Goal: Task Accomplishment & Management: Use online tool/utility

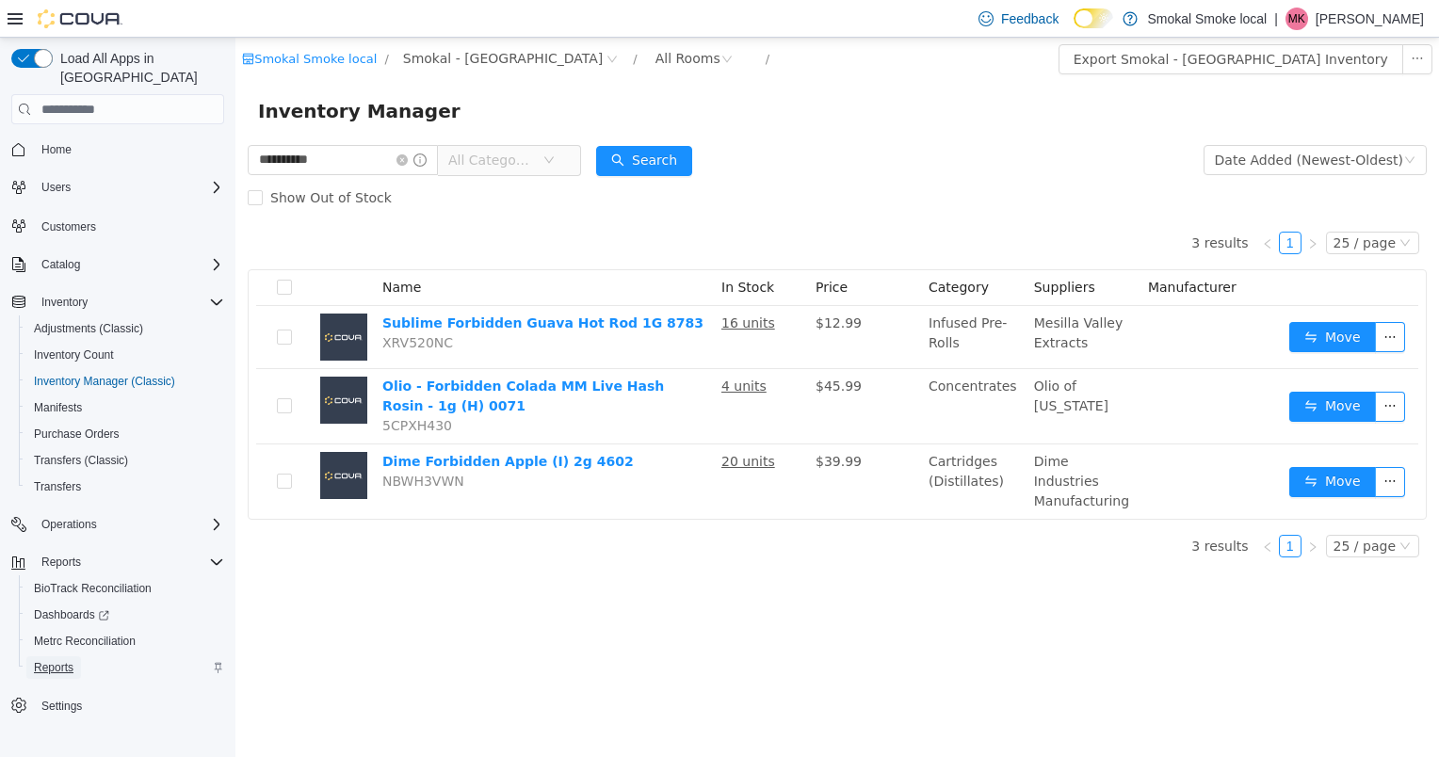
click at [57, 659] on span "Reports" at bounding box center [54, 668] width 40 height 23
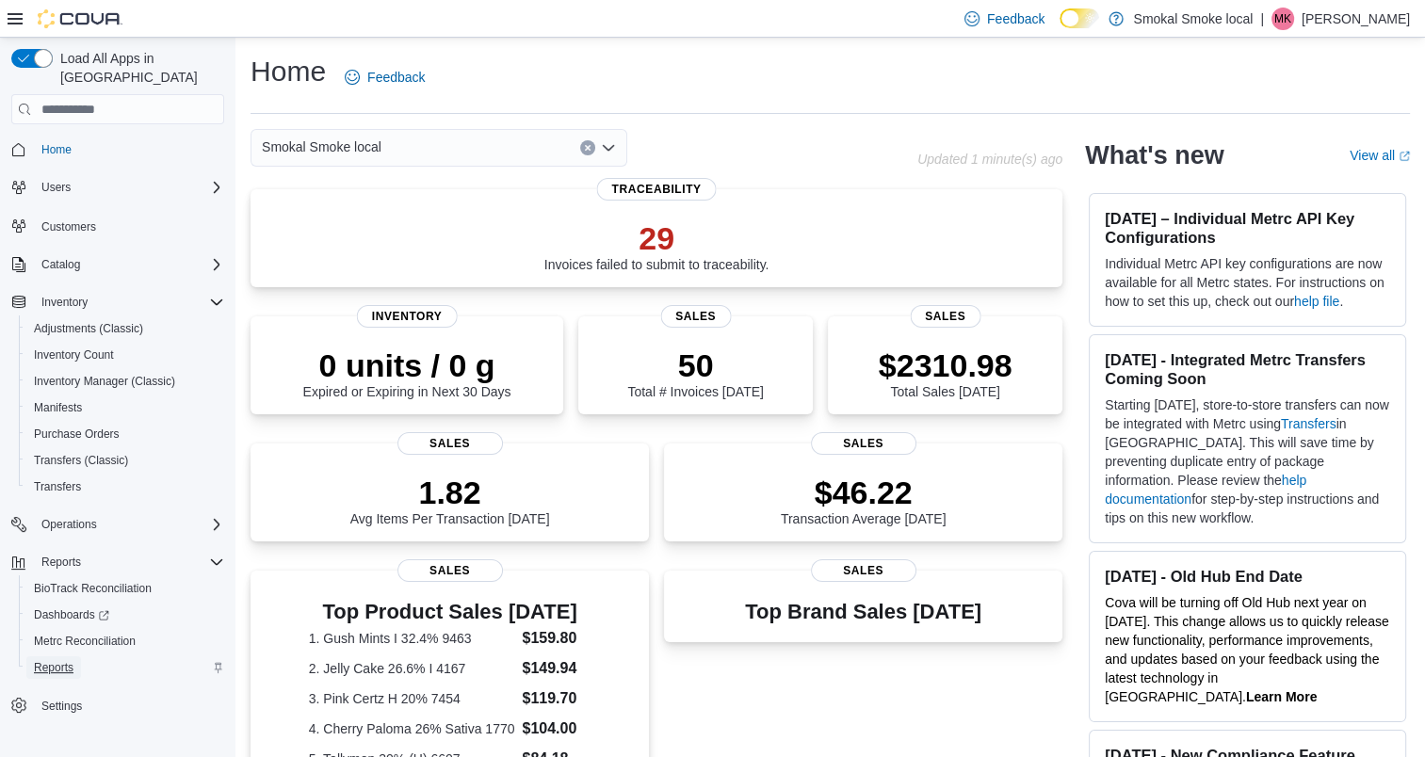
click at [57, 660] on span "Reports" at bounding box center [54, 667] width 40 height 15
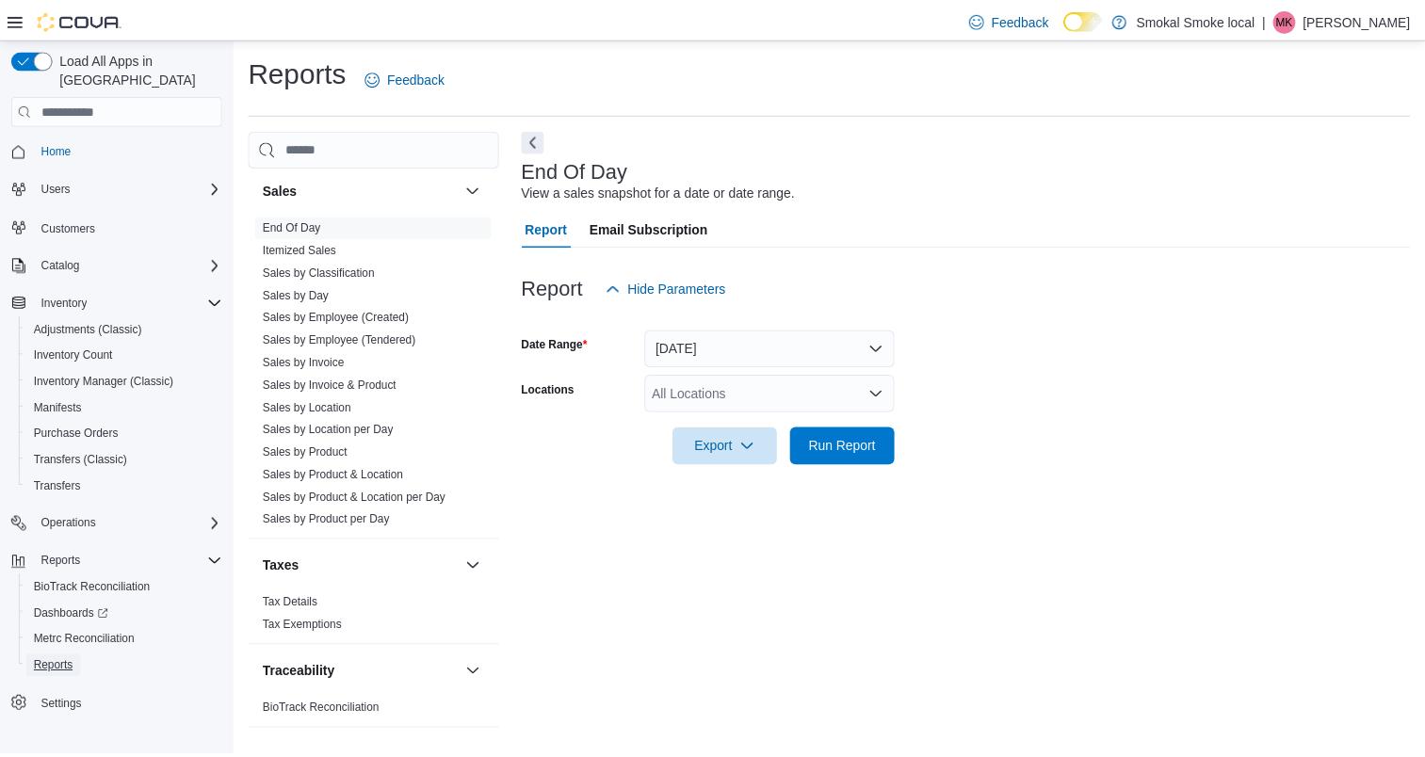
scroll to position [1155, 0]
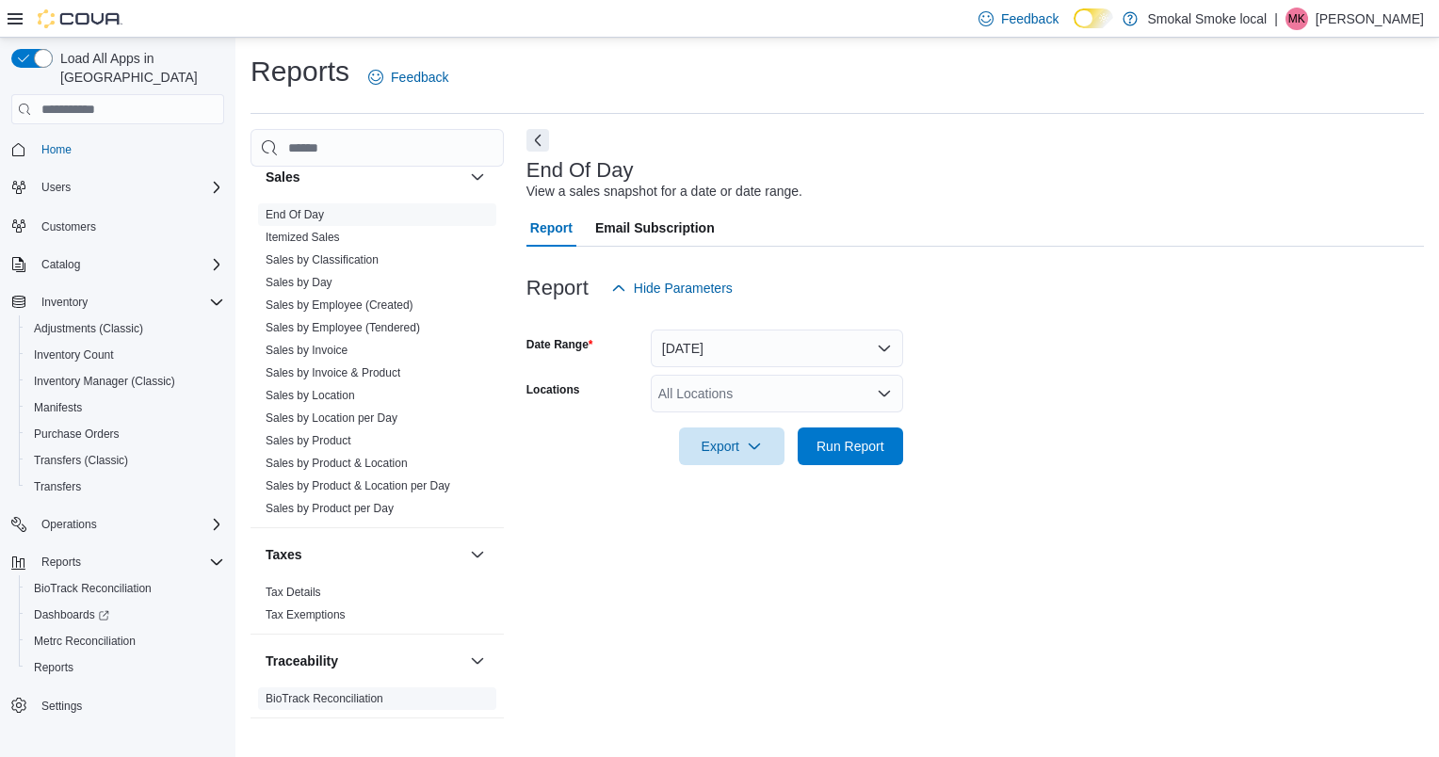
click at [329, 692] on link "BioTrack Reconciliation" at bounding box center [325, 698] width 118 height 13
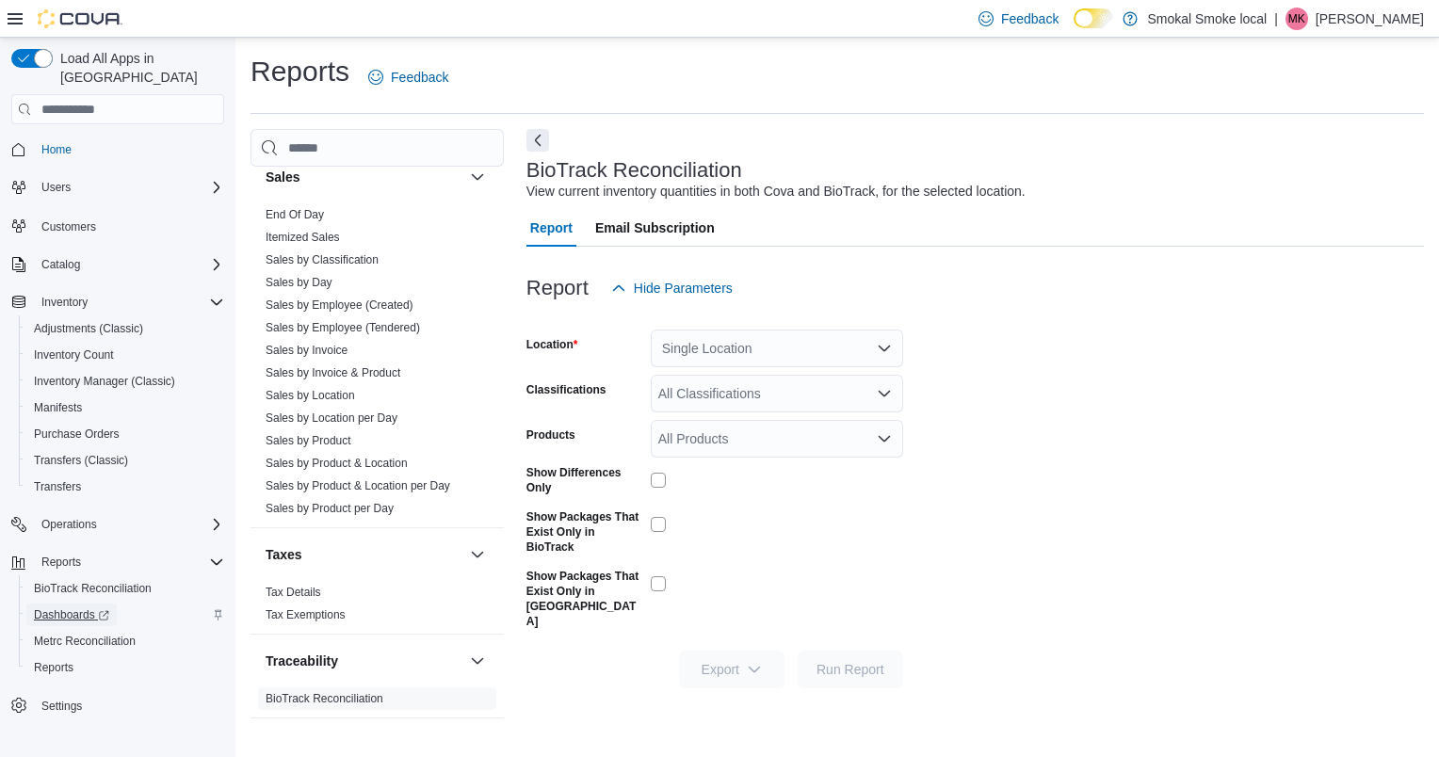
click at [68, 608] on span "Dashboards" at bounding box center [71, 615] width 75 height 15
click at [305, 215] on link "End Of Day" at bounding box center [295, 214] width 58 height 13
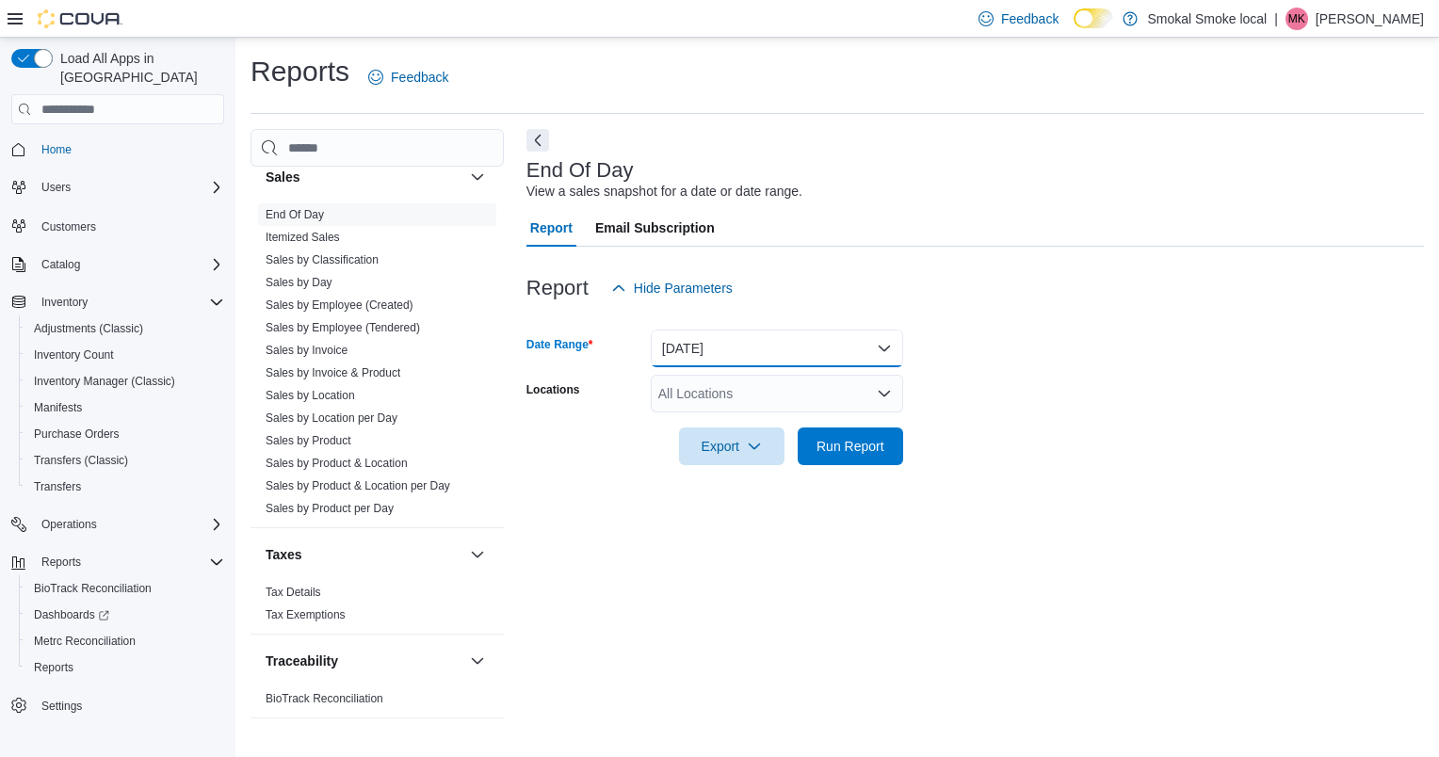
click at [727, 347] on button "[DATE]" at bounding box center [777, 349] width 252 height 38
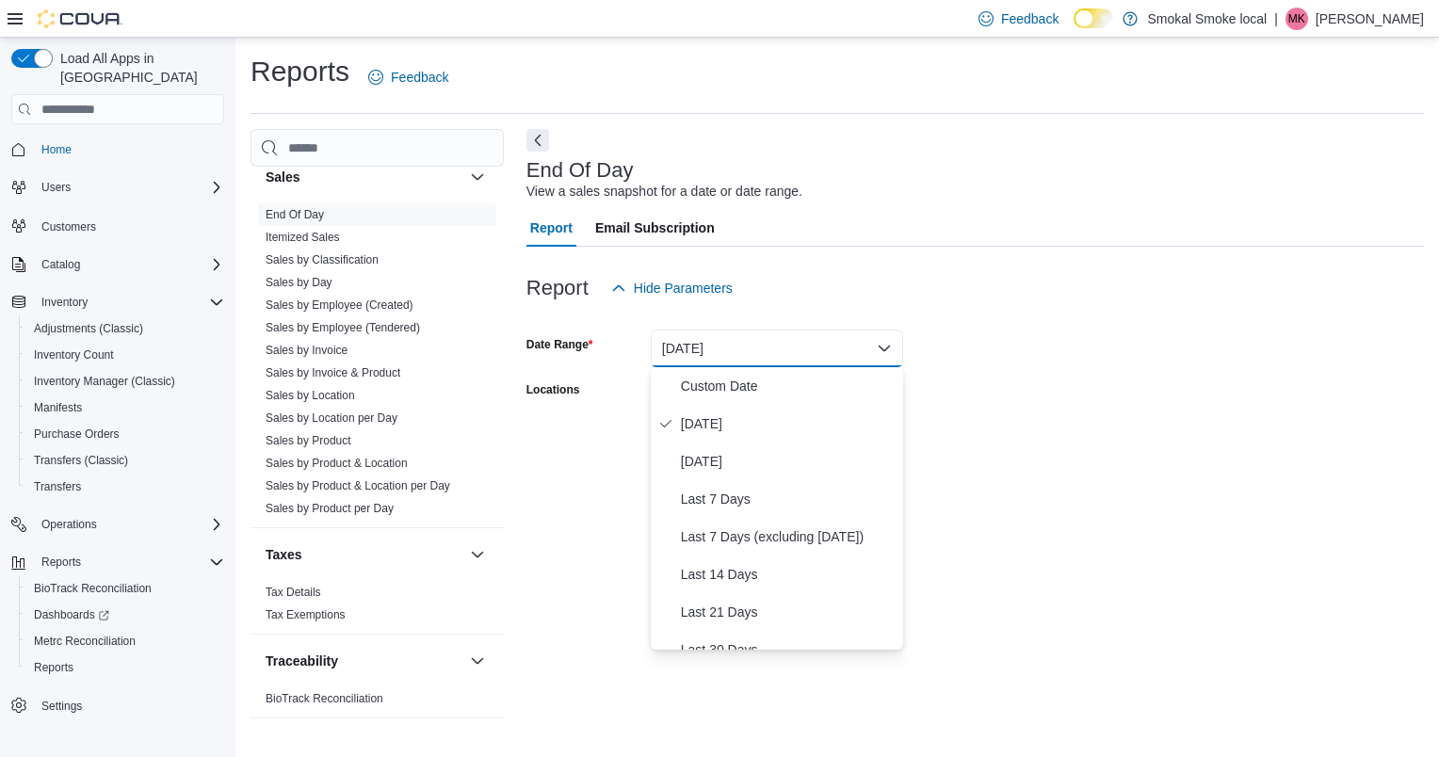
drag, startPoint x: 1040, startPoint y: 347, endPoint x: 1080, endPoint y: 358, distance: 42.1
click at [1080, 358] on form "Date Range [DATE] Locations All Locations Export Run Report" at bounding box center [976, 386] width 898 height 158
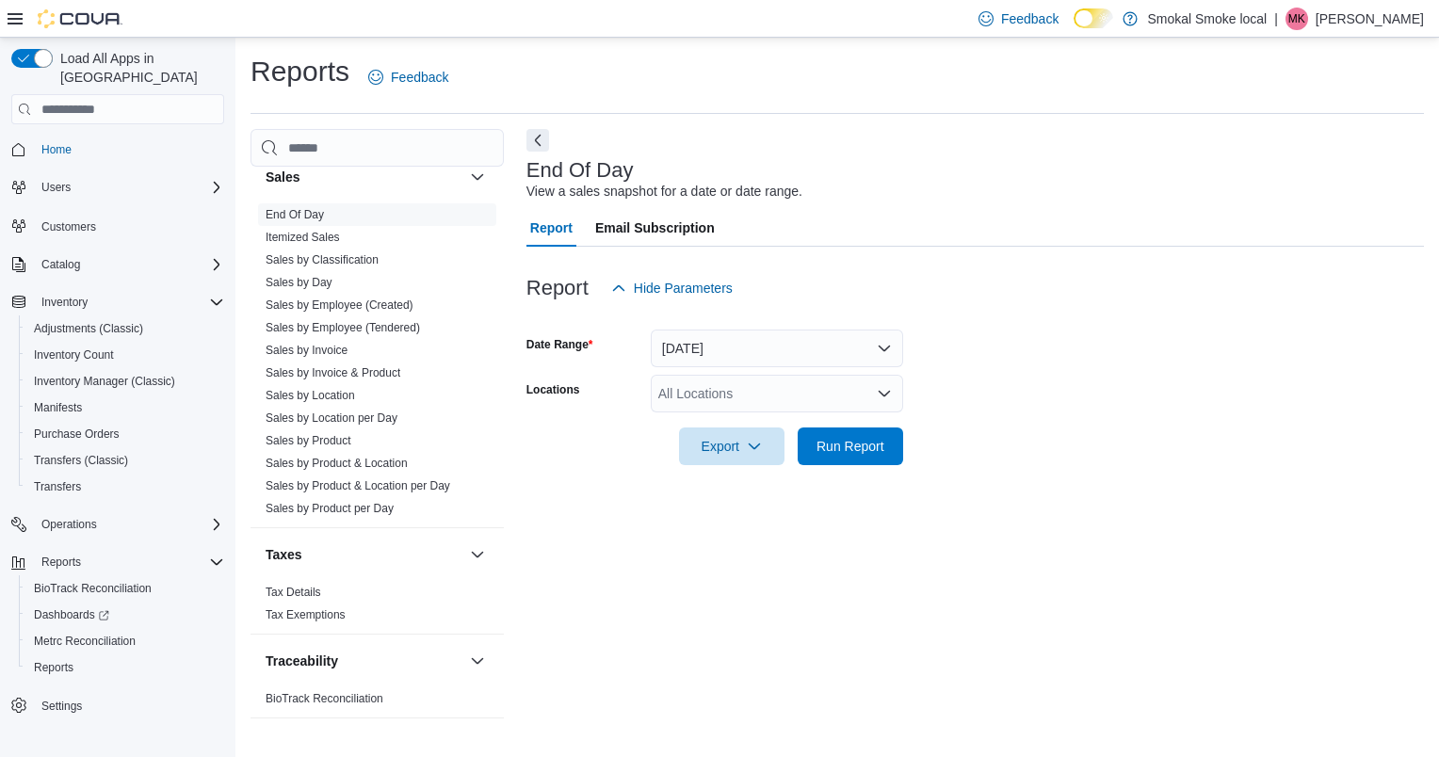
click at [1080, 358] on form "Date Range [DATE] Locations All Locations Export Run Report" at bounding box center [976, 386] width 898 height 158
click at [708, 392] on div "All Locations" at bounding box center [777, 394] width 252 height 38
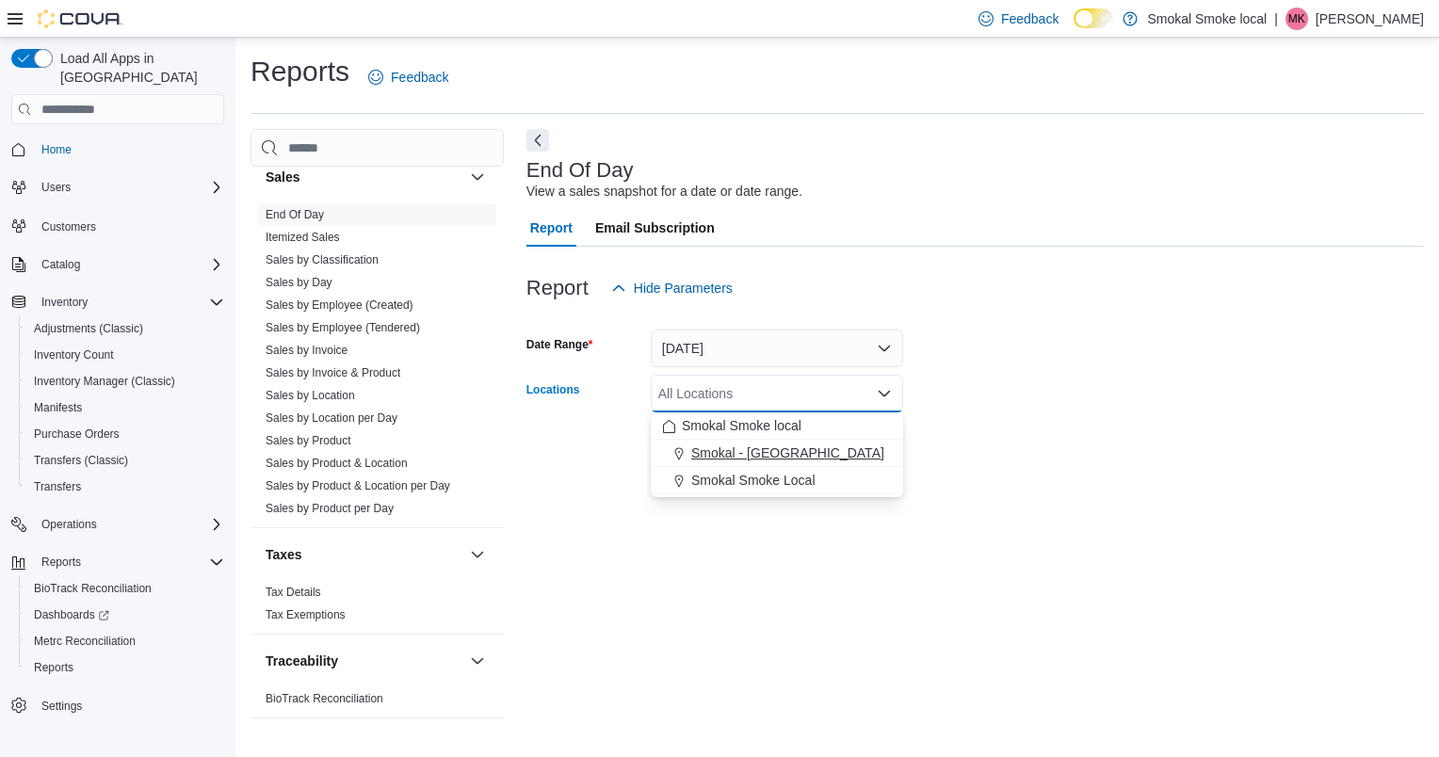
click at [787, 446] on span "Smokal - [GEOGRAPHIC_DATA]" at bounding box center [787, 453] width 193 height 19
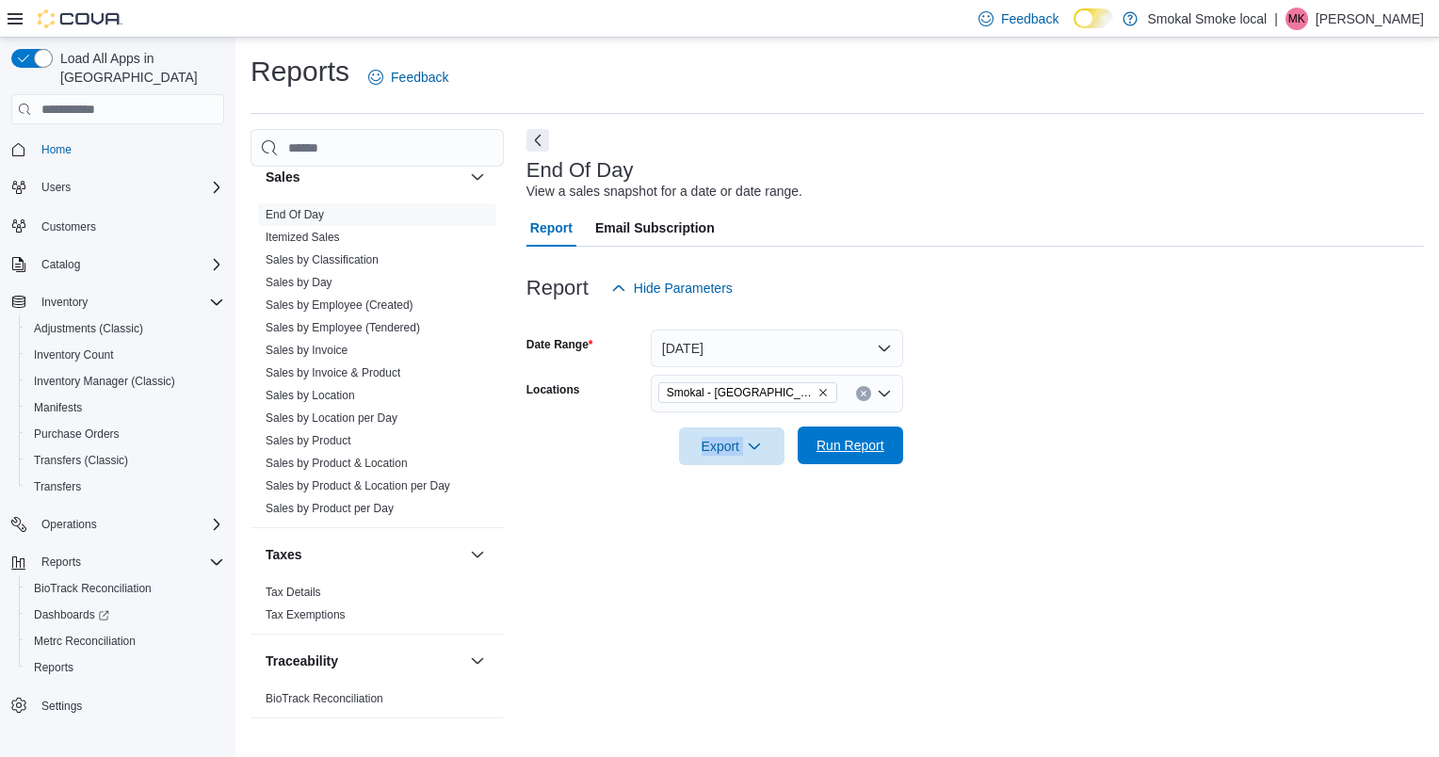
drag, startPoint x: 1006, startPoint y: 422, endPoint x: 813, endPoint y: 445, distance: 194.4
click at [813, 445] on form "Date Range [DATE] Locations [GEOGRAPHIC_DATA] - [GEOGRAPHIC_DATA] Export Run Re…" at bounding box center [976, 386] width 898 height 158
click at [813, 445] on span "Run Report" at bounding box center [850, 446] width 83 height 38
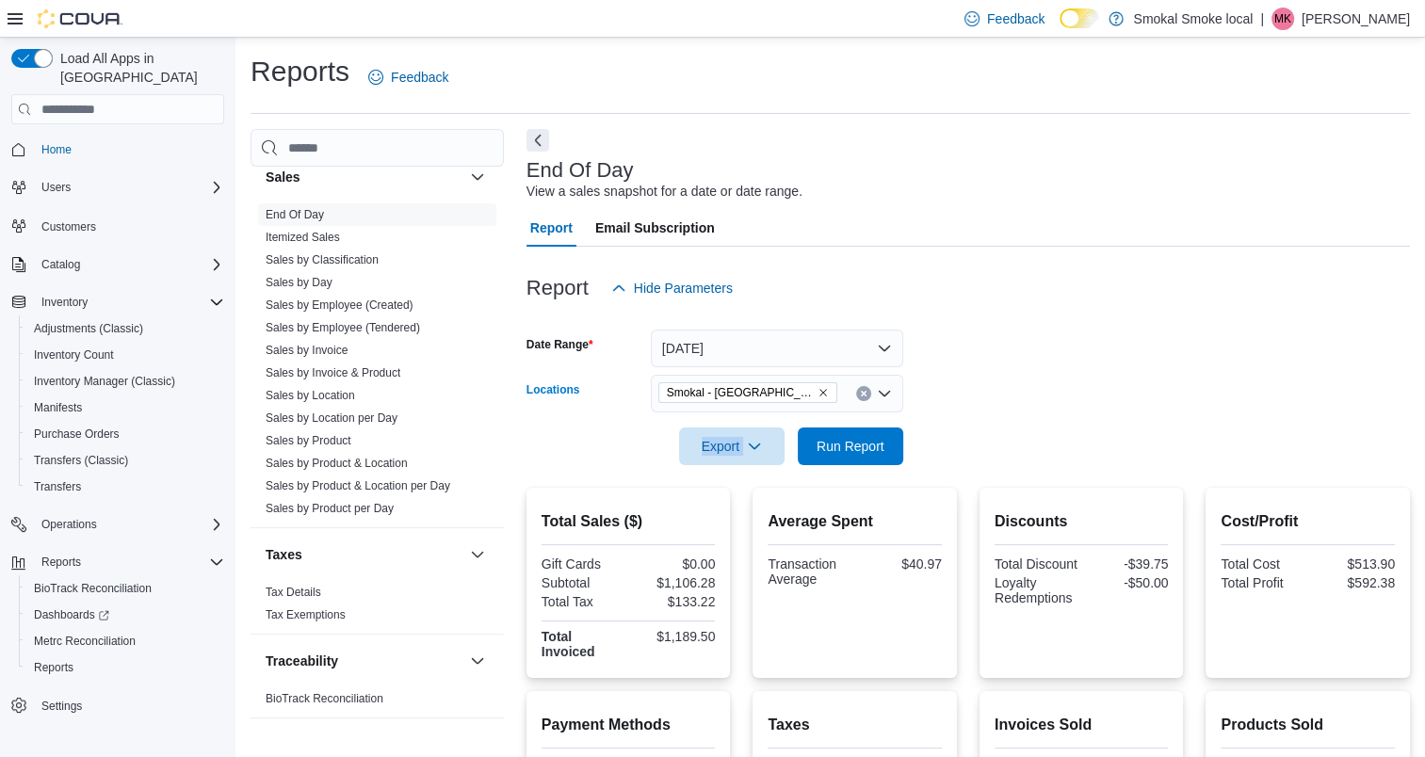
click at [818, 390] on icon "Remove Smokal - Socorro from selection in this group" at bounding box center [823, 392] width 11 height 11
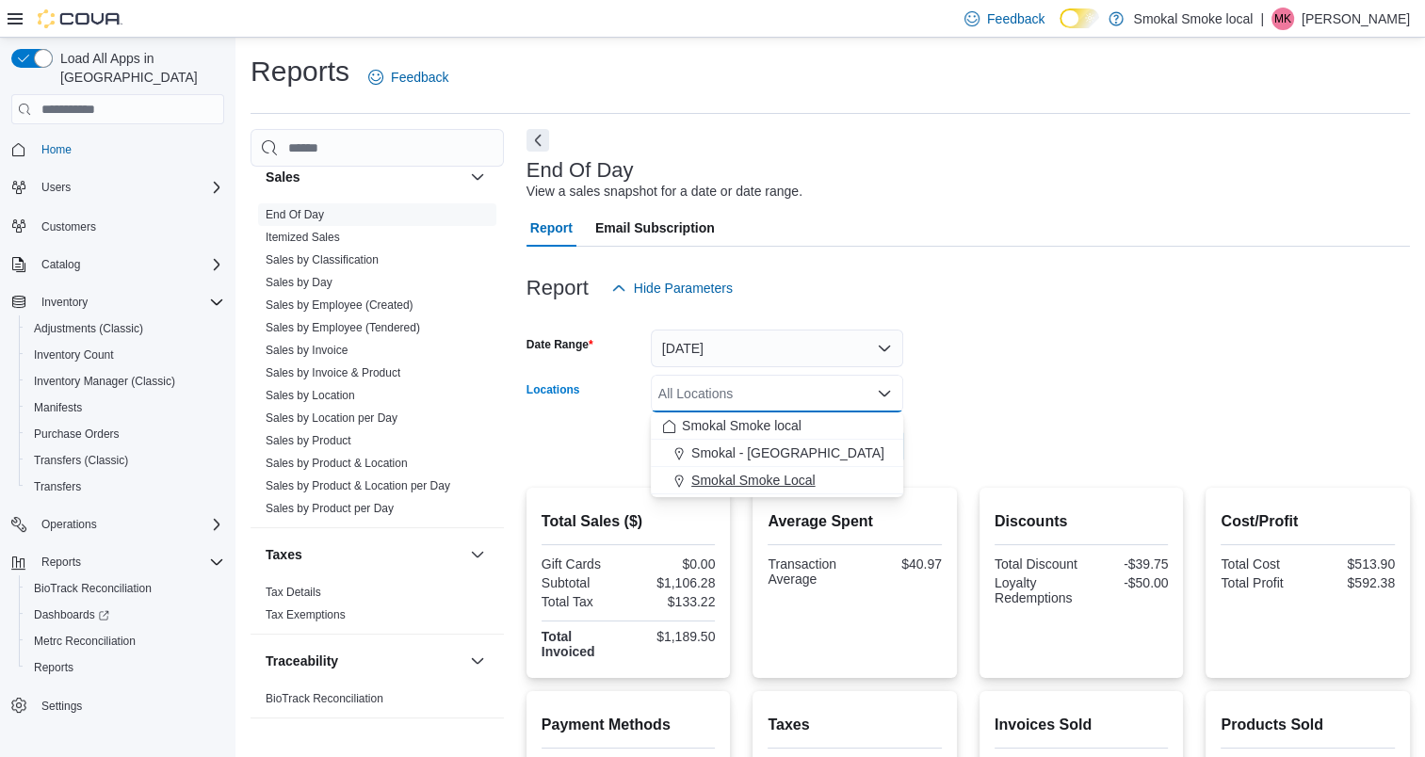
click at [750, 479] on span "Smokal Smoke Local" at bounding box center [753, 480] width 124 height 19
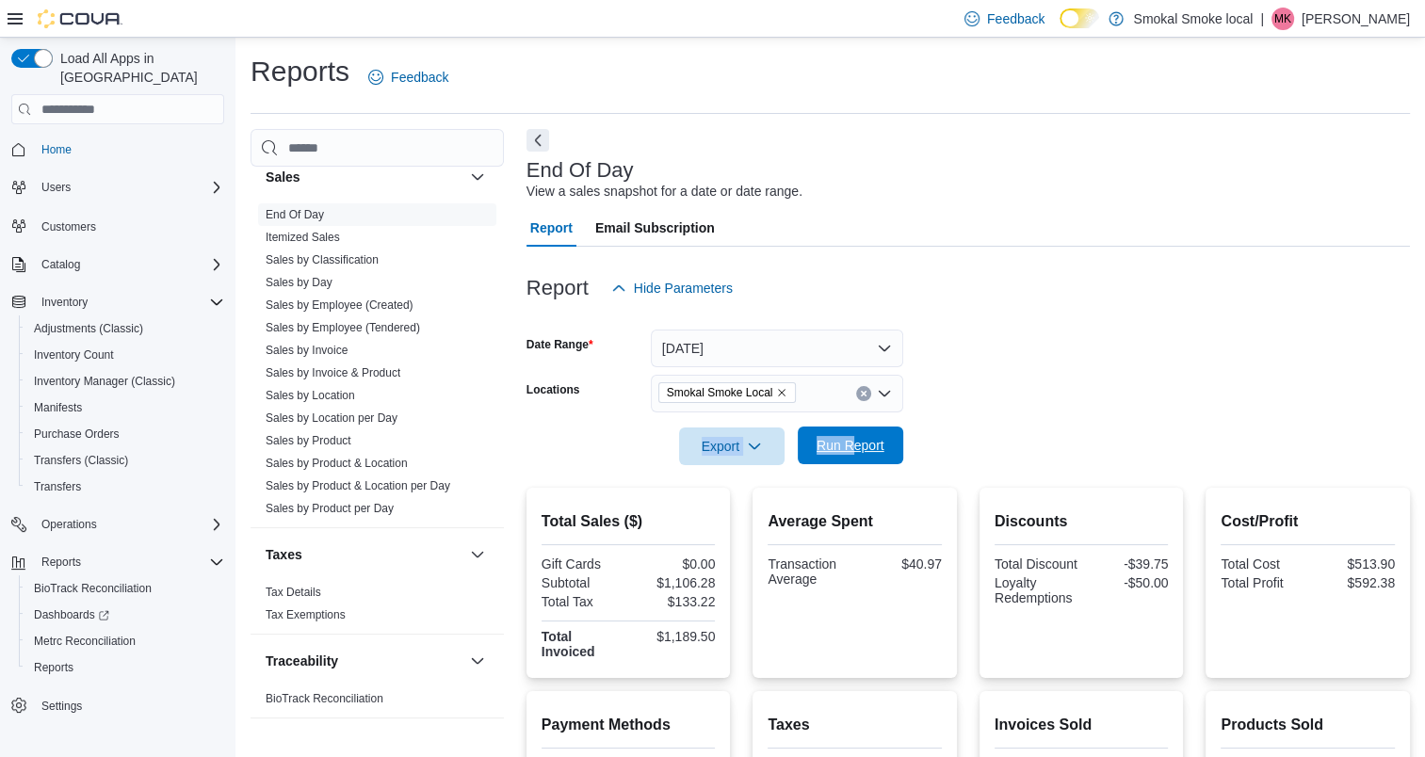
drag, startPoint x: 1178, startPoint y: 409, endPoint x: 855, endPoint y: 437, distance: 324.3
click at [855, 437] on form "Date Range [DATE] Locations [GEOGRAPHIC_DATA] Smoke Local Export Run Report" at bounding box center [969, 386] width 884 height 158
click at [855, 437] on span "Run Report" at bounding box center [850, 446] width 83 height 38
click at [784, 409] on div "Smokal Smoke Local" at bounding box center [777, 394] width 252 height 38
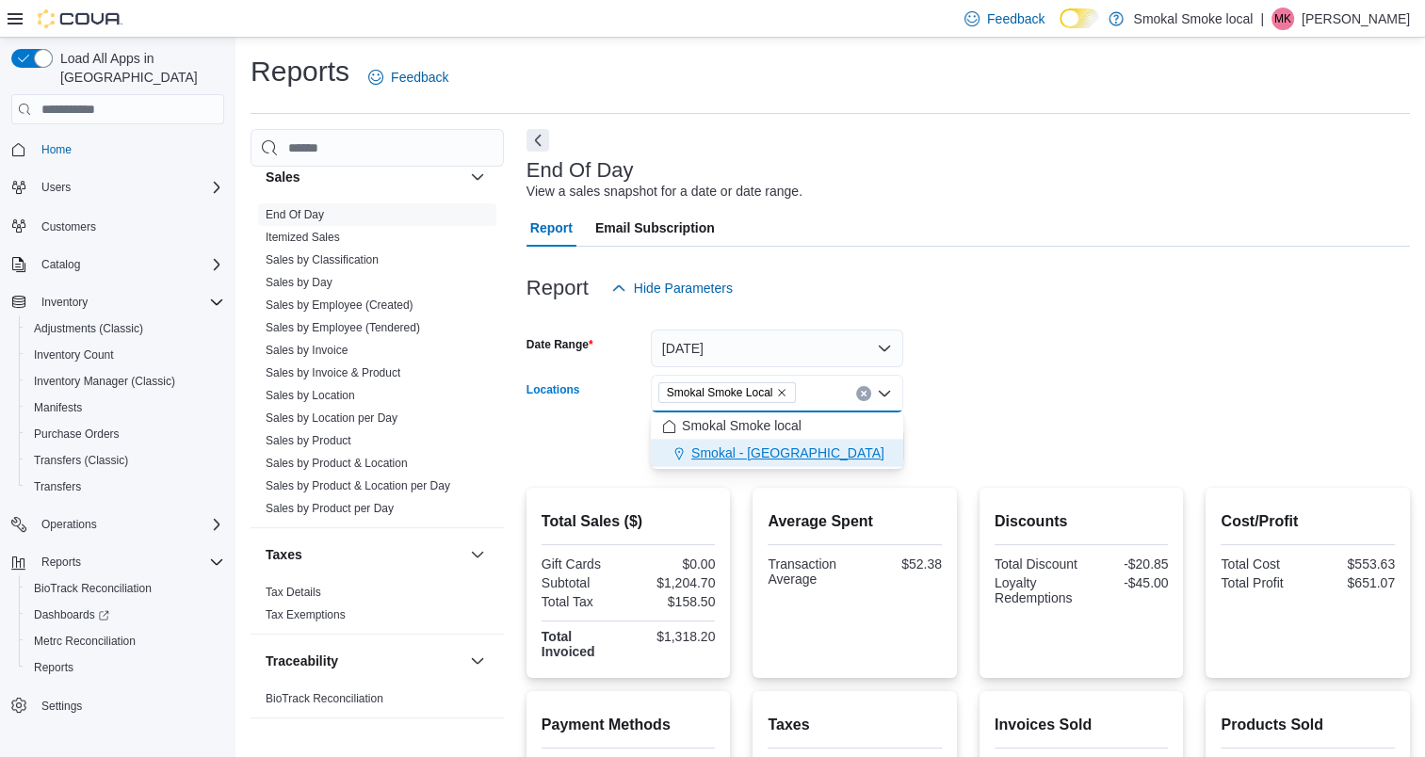
click at [776, 456] on span "Smokal - [GEOGRAPHIC_DATA]" at bounding box center [787, 453] width 193 height 19
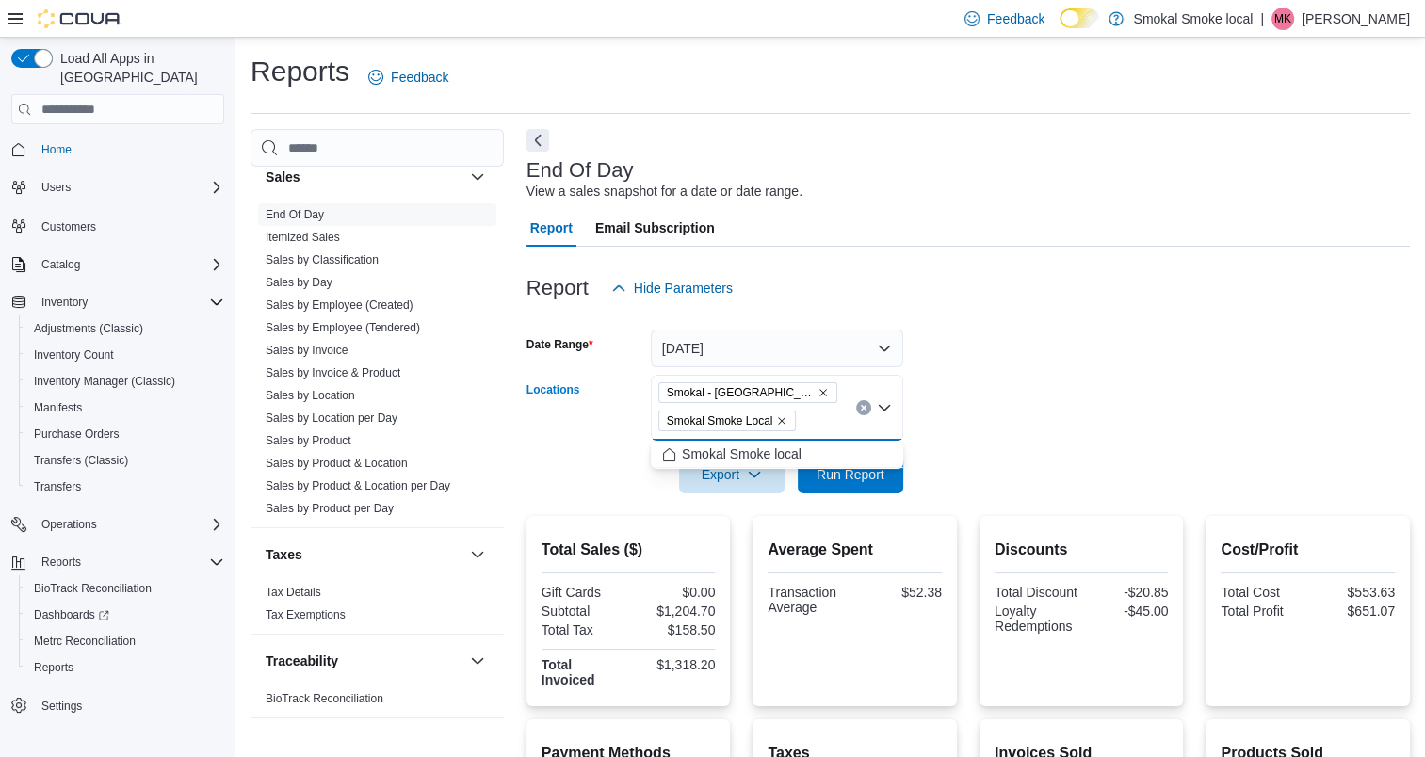
click at [782, 419] on icon "Remove Smokal Smoke Local from selection in this group" at bounding box center [783, 421] width 8 height 8
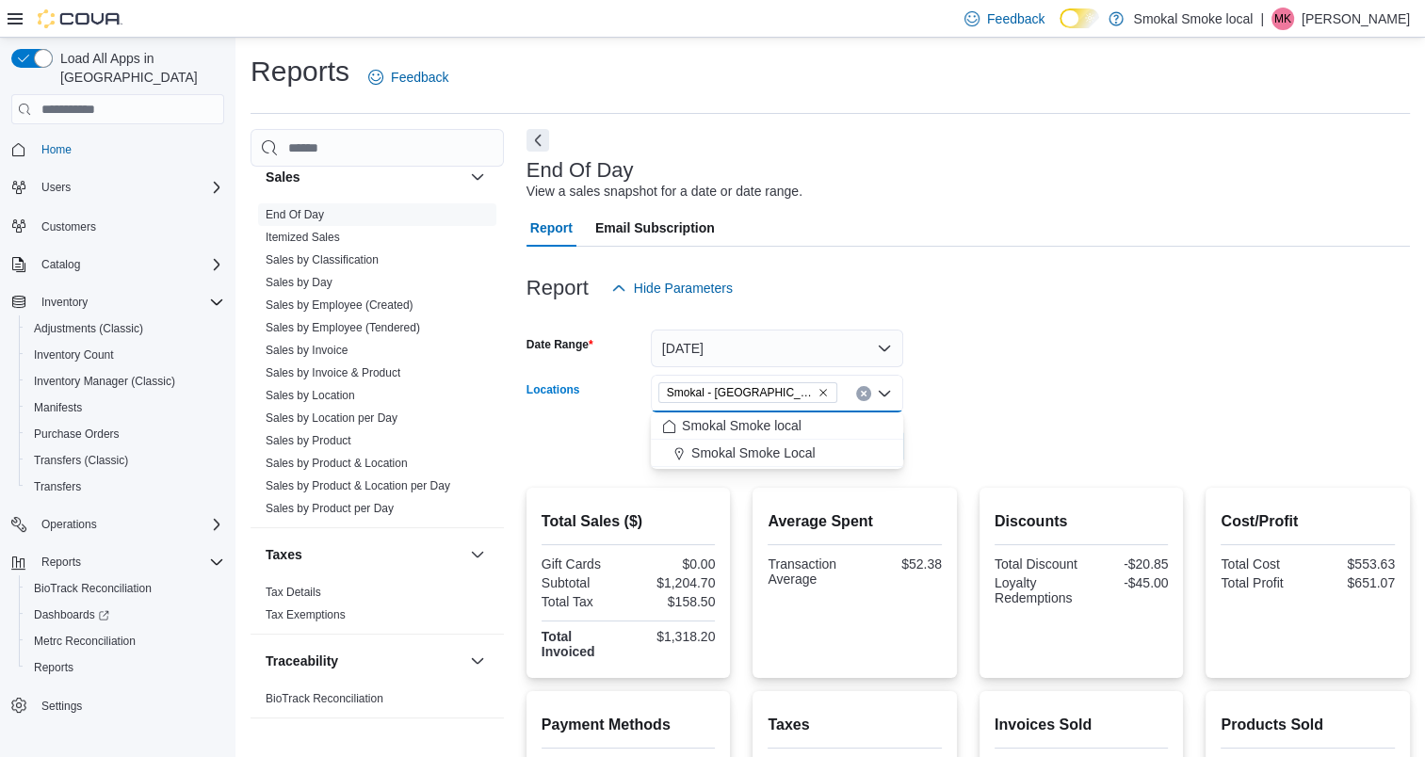
click at [1030, 432] on form "Date Range [DATE] Locations [GEOGRAPHIC_DATA] - [GEOGRAPHIC_DATA] Combo box. Se…" at bounding box center [969, 386] width 884 height 158
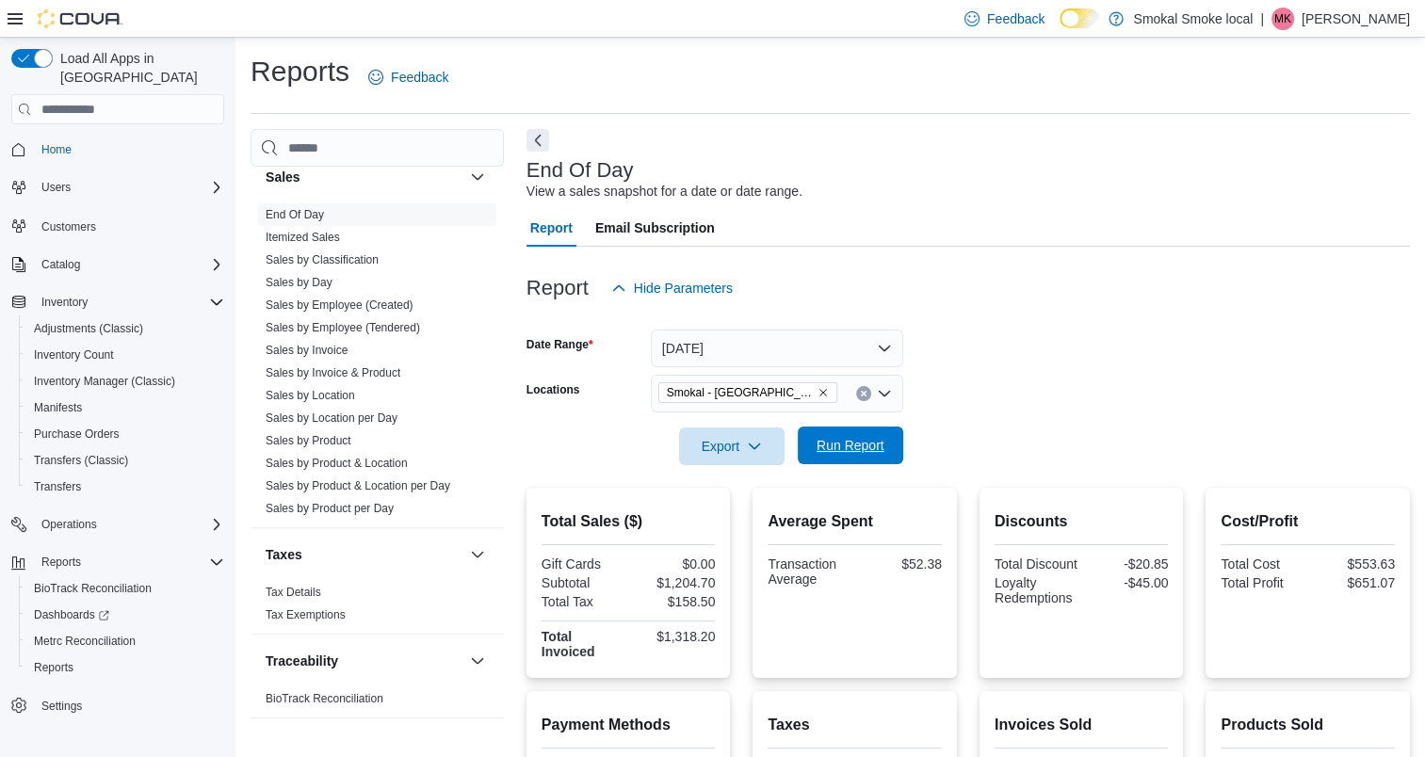
click at [859, 452] on span "Run Report" at bounding box center [851, 445] width 68 height 19
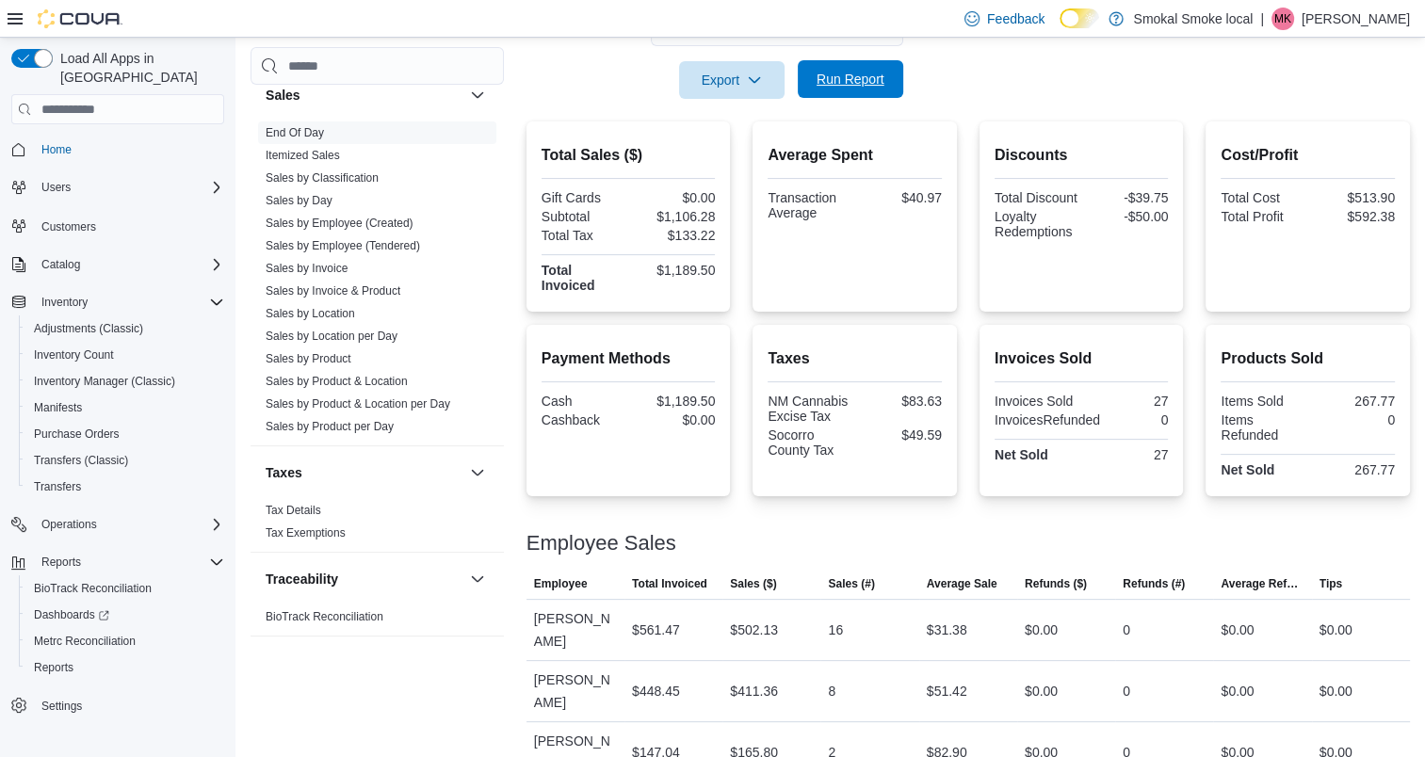
scroll to position [400, 0]
